Goal: Information Seeking & Learning: Learn about a topic

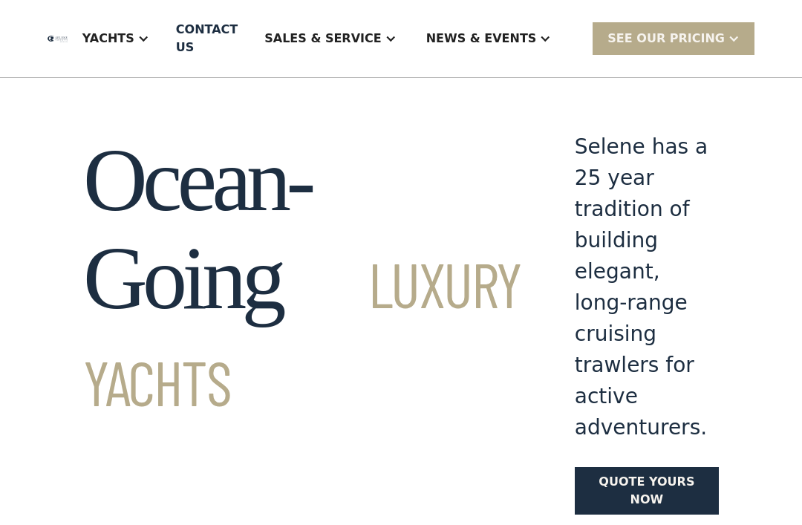
click at [381, 32] on div "Sales & Service" at bounding box center [322, 39] width 117 height 18
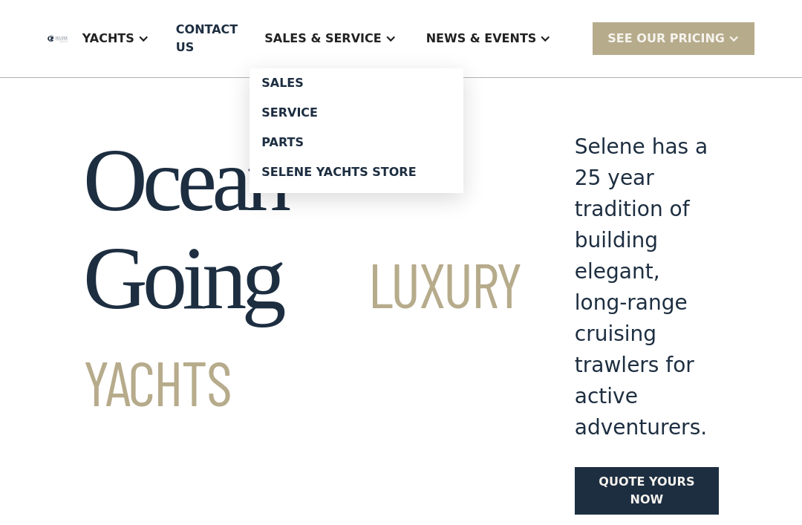
click at [697, 33] on div "SEE Our Pricing" at bounding box center [666, 39] width 117 height 18
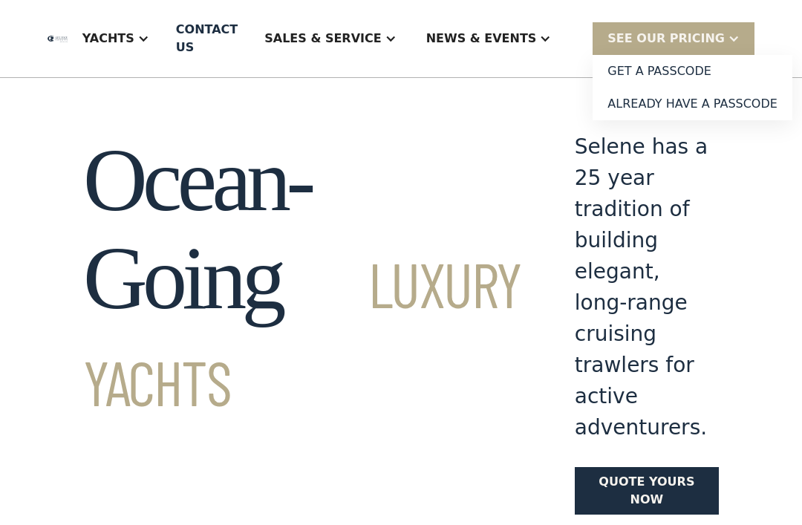
click at [381, 36] on div "Sales & Service" at bounding box center [322, 39] width 117 height 18
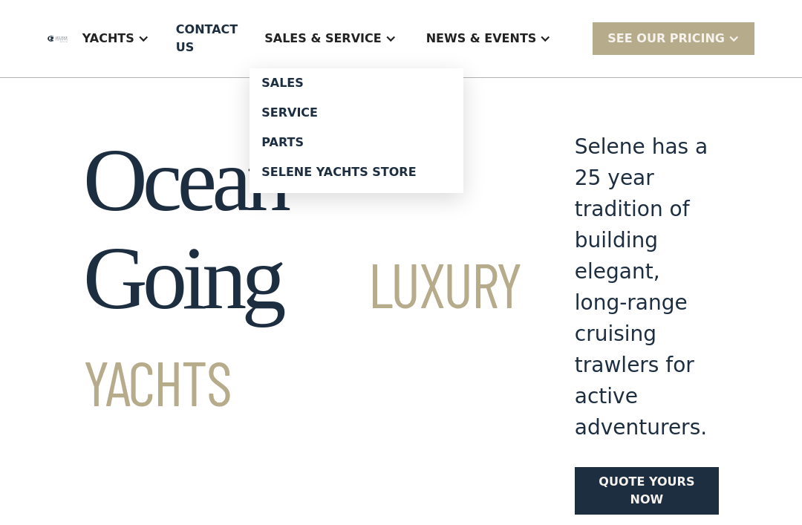
click at [343, 83] on div "Sales" at bounding box center [356, 83] width 190 height 12
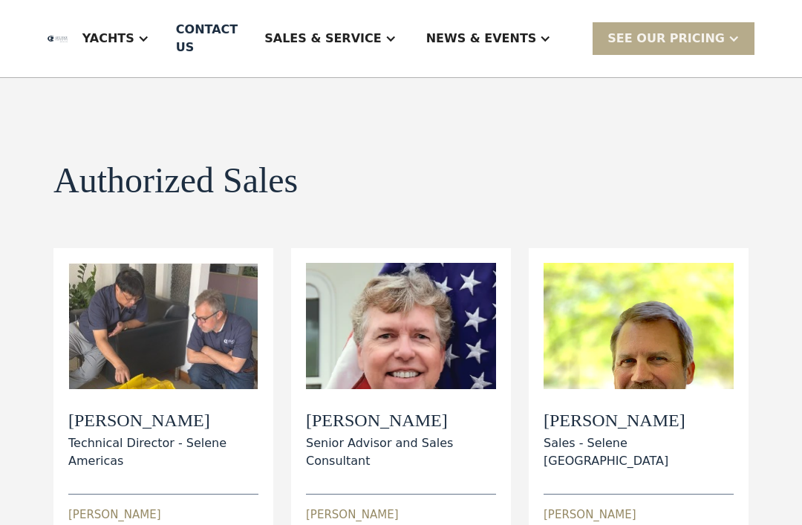
click at [134, 43] on div "Yachts" at bounding box center [108, 39] width 52 height 18
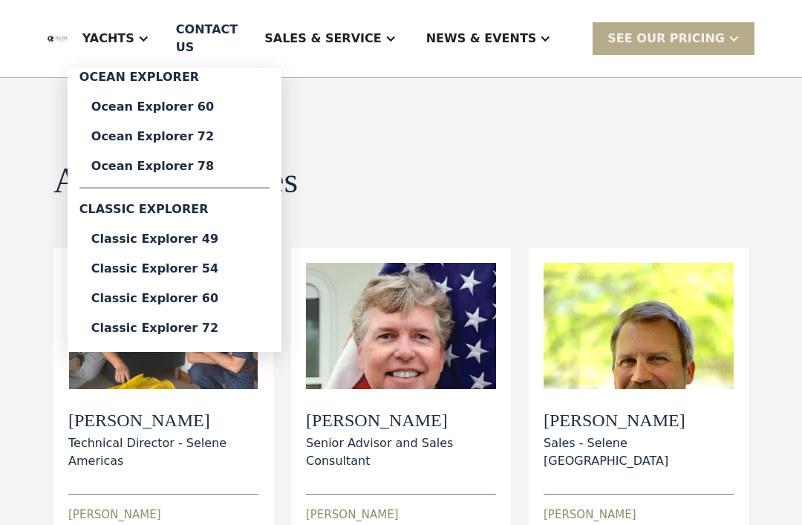
click at [526, 31] on div "News & EVENTS" at bounding box center [481, 39] width 111 height 18
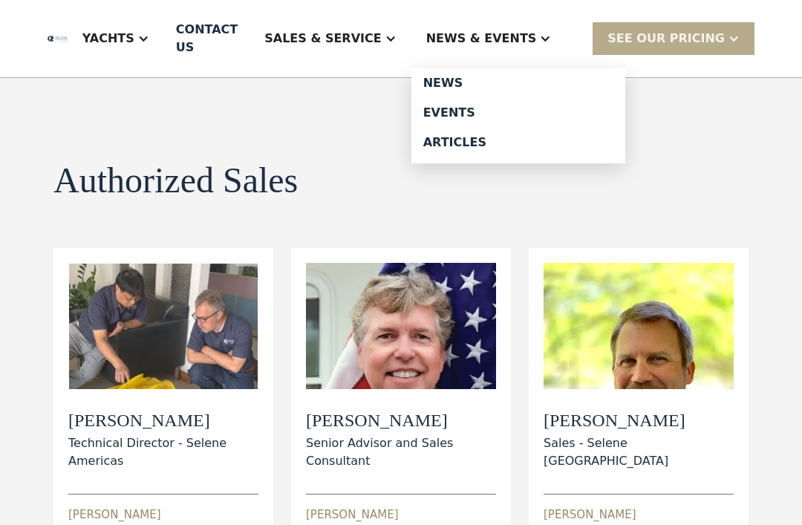
click at [381, 32] on div "Sales & Service" at bounding box center [322, 39] width 117 height 18
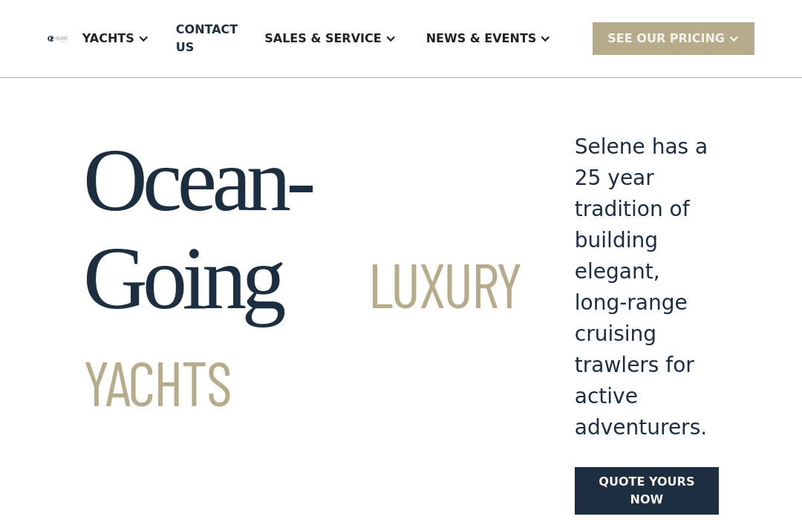
click at [134, 44] on div "Yachts" at bounding box center [108, 39] width 52 height 18
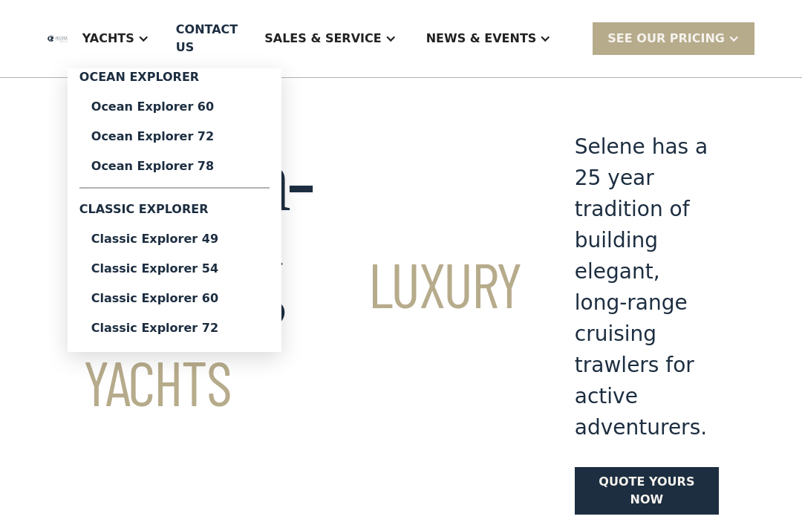
click at [186, 305] on div "Classic Explorer 60" at bounding box center [174, 299] width 166 height 12
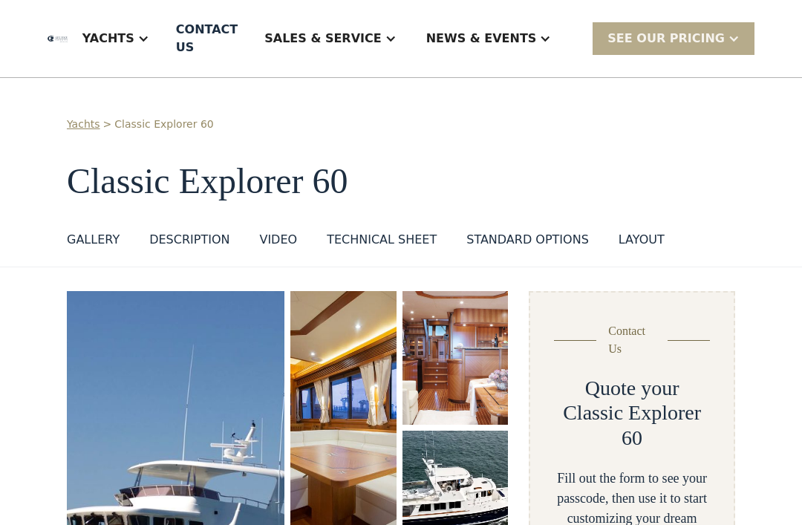
click at [354, 234] on div "Technical sheet" at bounding box center [382, 240] width 110 height 18
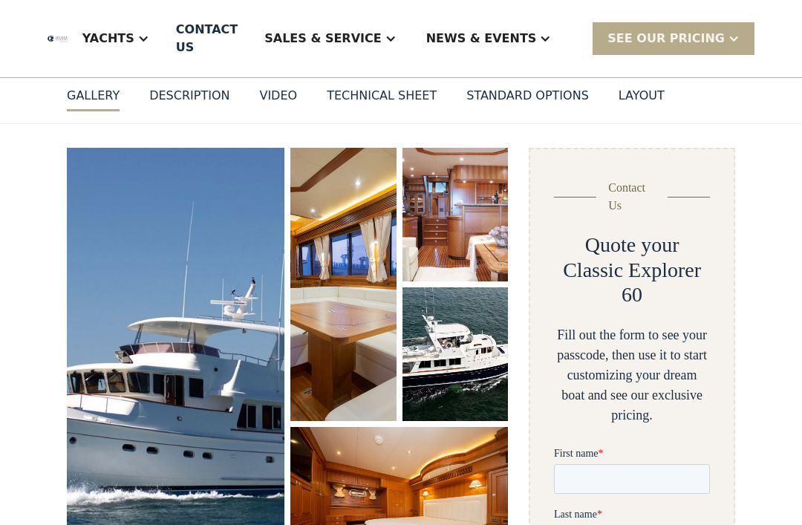
scroll to position [143, 0]
